Goal: Information Seeking & Learning: Check status

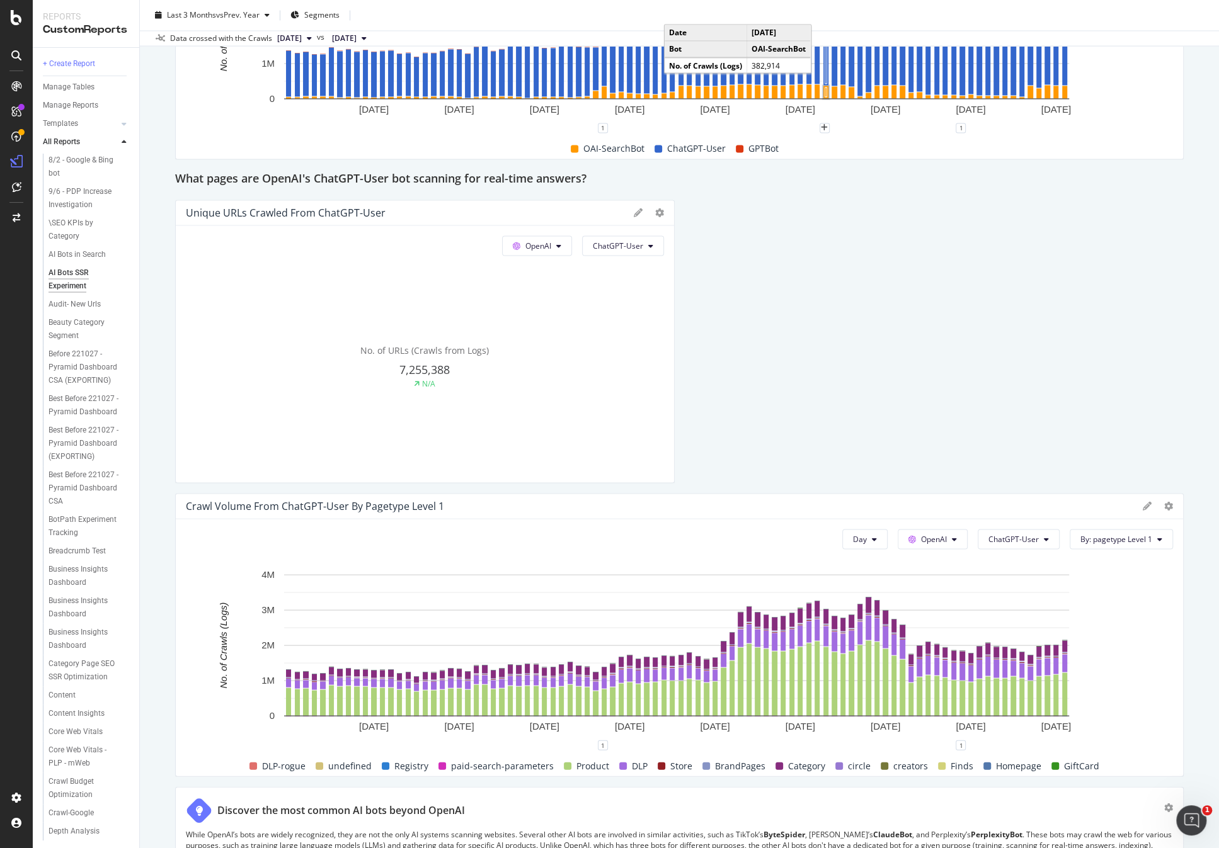
scroll to position [1398, 0]
